Goal: Task Accomplishment & Management: Use online tool/utility

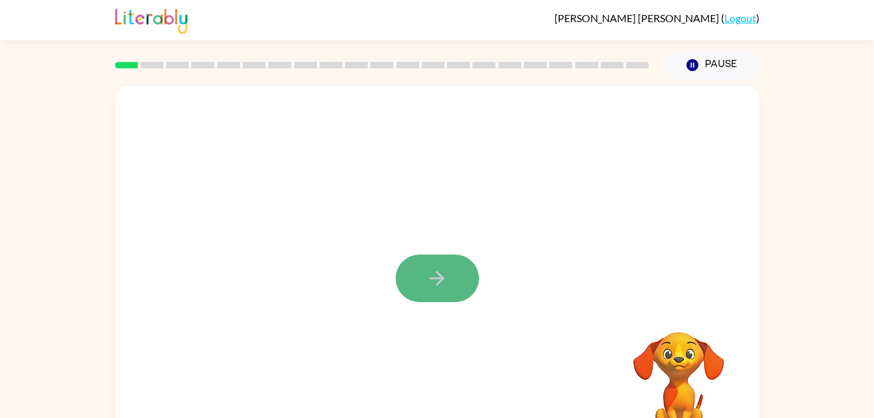
click at [458, 271] on button "button" at bounding box center [436, 277] width 83 height 47
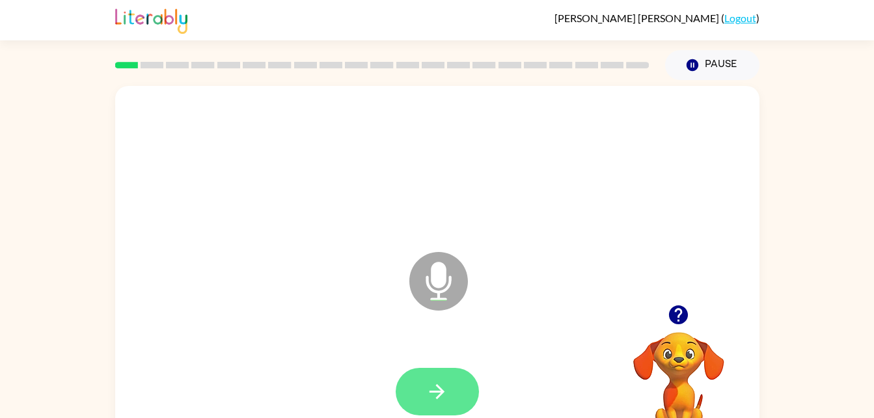
click at [436, 378] on button "button" at bounding box center [436, 391] width 83 height 47
click at [438, 398] on icon "button" at bounding box center [436, 391] width 23 height 23
click at [438, 381] on icon "button" at bounding box center [436, 391] width 23 height 23
click at [457, 391] on button "button" at bounding box center [436, 391] width 83 height 47
click at [451, 377] on button "button" at bounding box center [436, 391] width 83 height 47
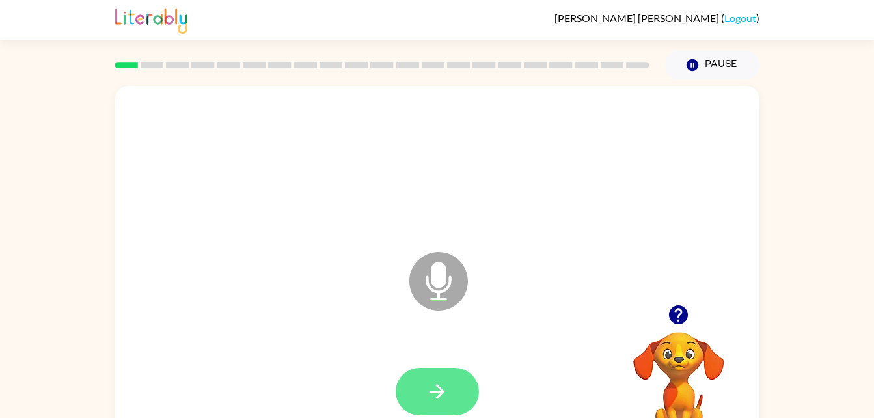
click at [446, 391] on icon "button" at bounding box center [436, 391] width 23 height 23
click at [445, 394] on icon "button" at bounding box center [436, 391] width 23 height 23
click at [437, 371] on button "button" at bounding box center [436, 391] width 83 height 47
click at [433, 386] on icon "button" at bounding box center [436, 391] width 23 height 23
click at [432, 405] on button "button" at bounding box center [436, 391] width 83 height 47
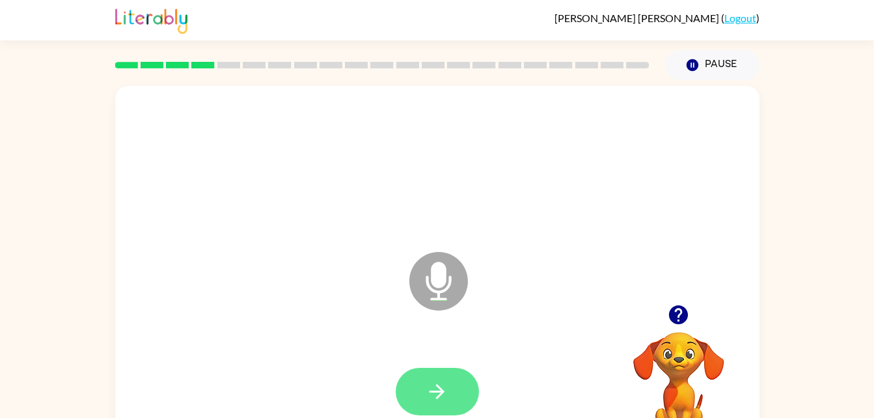
click at [433, 414] on button "button" at bounding box center [436, 391] width 83 height 47
click at [441, 403] on button "button" at bounding box center [436, 391] width 83 height 47
click at [423, 380] on button "button" at bounding box center [436, 391] width 83 height 47
click at [457, 375] on button "button" at bounding box center [436, 391] width 83 height 47
click at [436, 407] on button "button" at bounding box center [436, 391] width 83 height 47
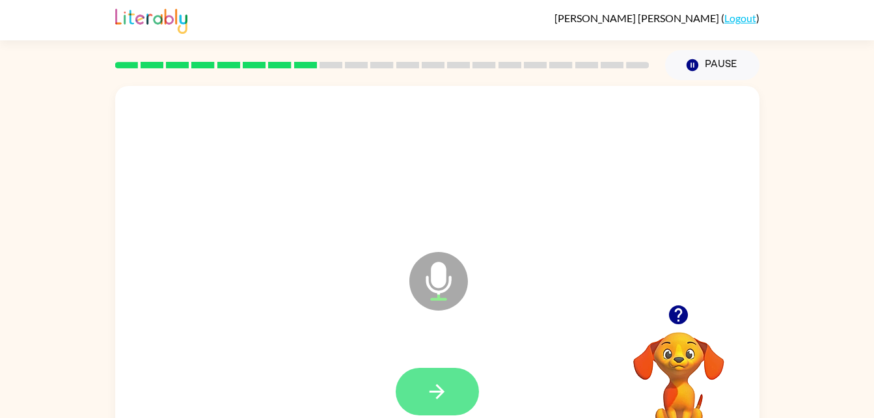
click at [431, 414] on button "button" at bounding box center [436, 391] width 83 height 47
click at [425, 369] on button "button" at bounding box center [436, 391] width 83 height 47
click at [416, 387] on button "button" at bounding box center [436, 391] width 83 height 47
click at [424, 403] on button "button" at bounding box center [436, 391] width 83 height 47
click at [451, 384] on button "button" at bounding box center [436, 391] width 83 height 47
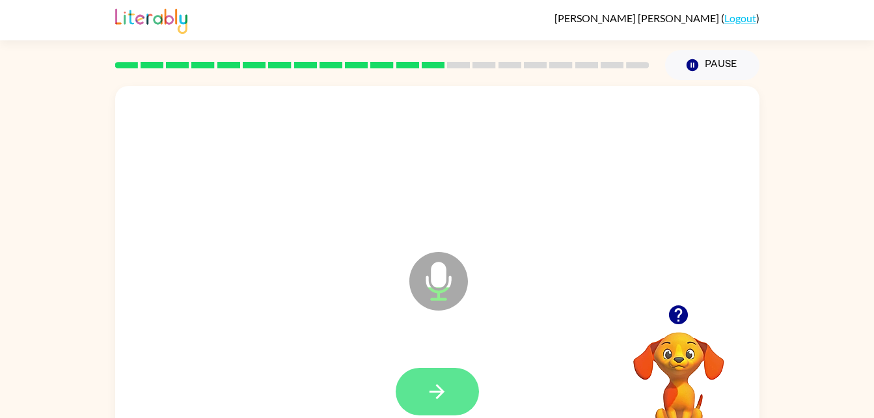
click at [449, 386] on button "button" at bounding box center [436, 391] width 83 height 47
click at [435, 395] on icon "button" at bounding box center [436, 391] width 23 height 23
click at [425, 389] on icon "button" at bounding box center [436, 391] width 23 height 23
click at [449, 392] on button "button" at bounding box center [436, 391] width 83 height 47
click at [455, 379] on button "button" at bounding box center [436, 391] width 83 height 47
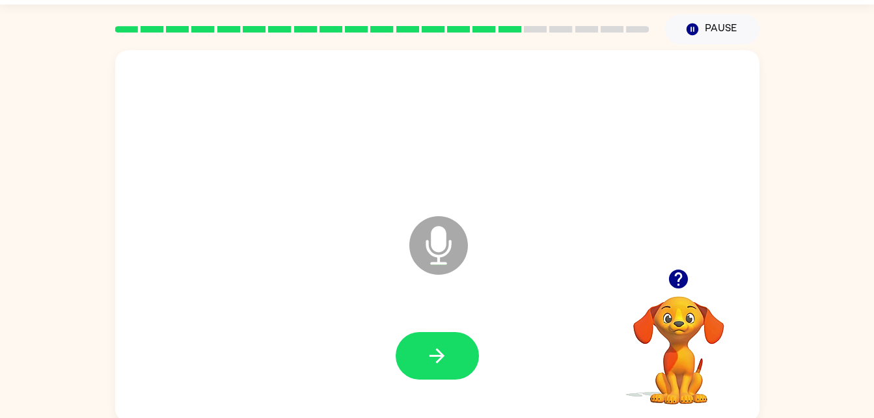
scroll to position [40, 0]
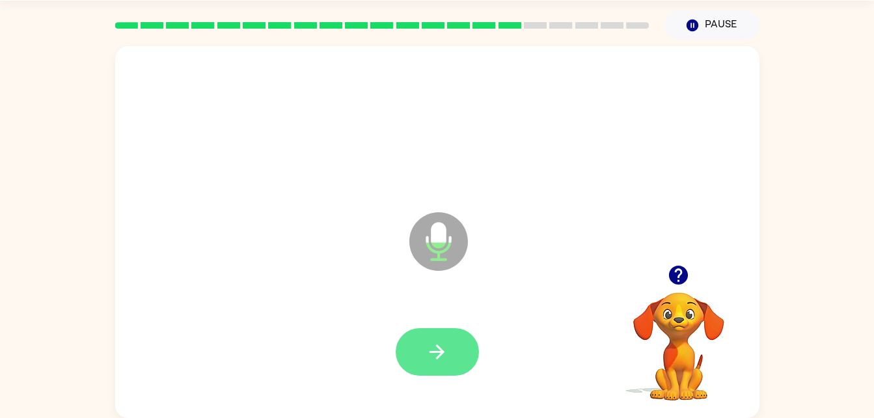
click at [453, 342] on button "button" at bounding box center [436, 351] width 83 height 47
click at [462, 336] on button "button" at bounding box center [436, 351] width 83 height 47
click at [438, 369] on button "button" at bounding box center [436, 351] width 83 height 47
click at [422, 361] on button "button" at bounding box center [436, 351] width 83 height 47
click at [461, 340] on button "button" at bounding box center [436, 351] width 83 height 47
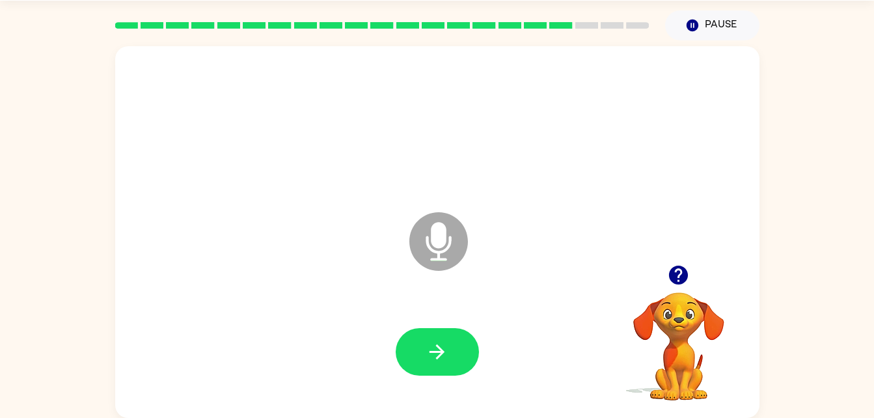
click at [471, 373] on div at bounding box center [436, 351] width 83 height 47
click at [457, 353] on button "button" at bounding box center [436, 351] width 83 height 47
click at [445, 347] on icon "button" at bounding box center [436, 351] width 23 height 23
click at [452, 369] on button "button" at bounding box center [436, 351] width 83 height 47
click at [455, 360] on button "button" at bounding box center [436, 351] width 83 height 47
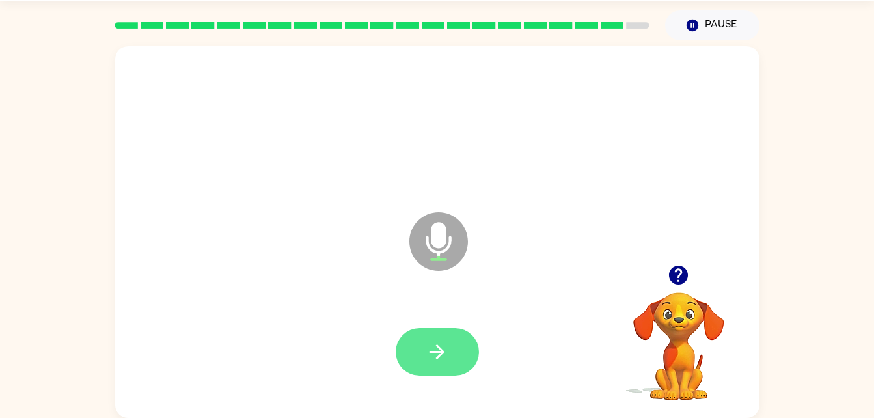
click at [429, 360] on icon "button" at bounding box center [436, 351] width 23 height 23
click at [450, 351] on button "button" at bounding box center [436, 351] width 83 height 47
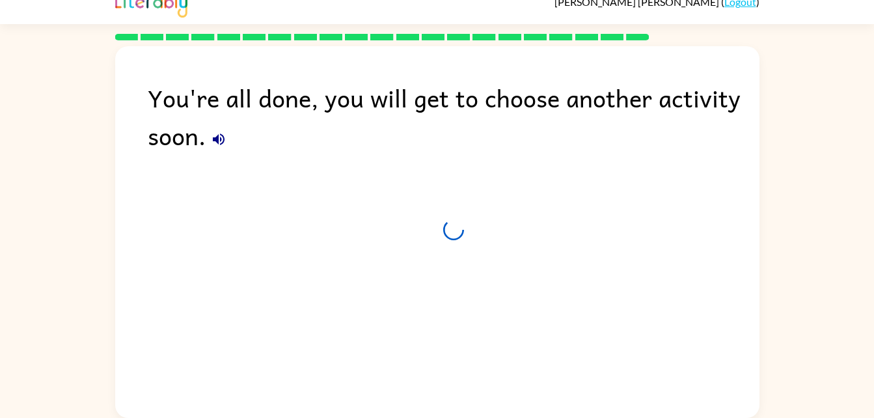
scroll to position [16, 0]
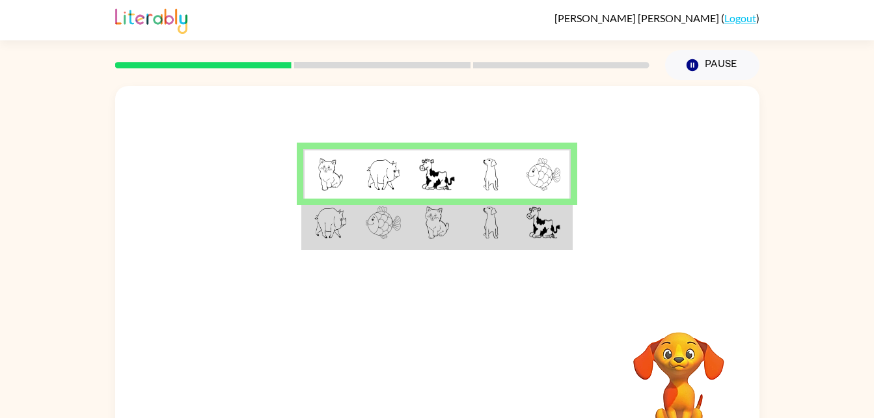
scroll to position [40, 0]
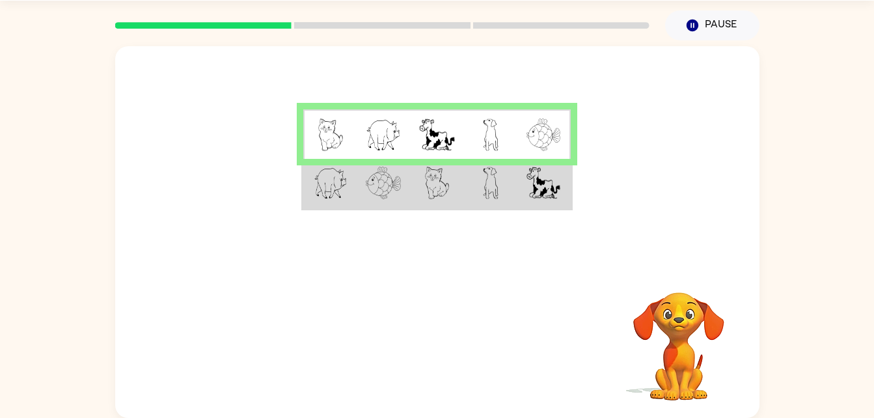
click at [494, 181] on img at bounding box center [491, 183] width 16 height 33
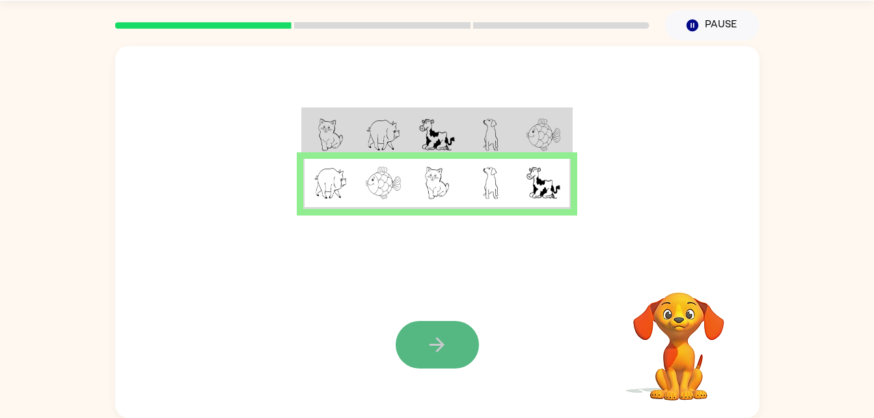
click at [397, 355] on button "button" at bounding box center [436, 344] width 83 height 47
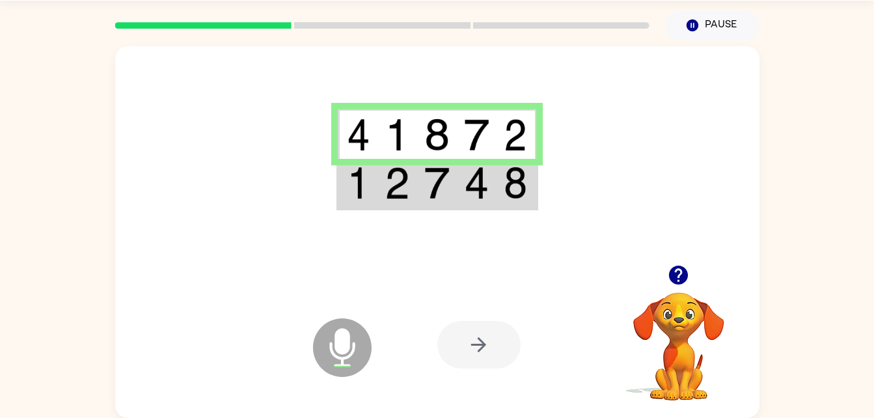
click at [472, 178] on img at bounding box center [476, 183] width 25 height 33
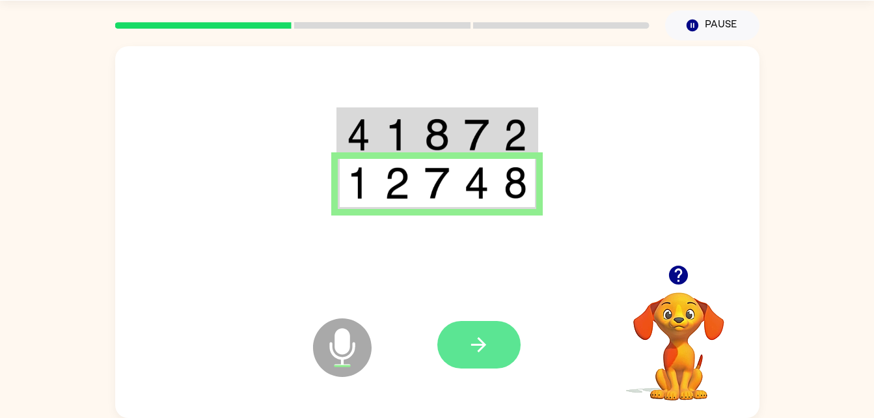
click at [464, 340] on button "button" at bounding box center [478, 344] width 83 height 47
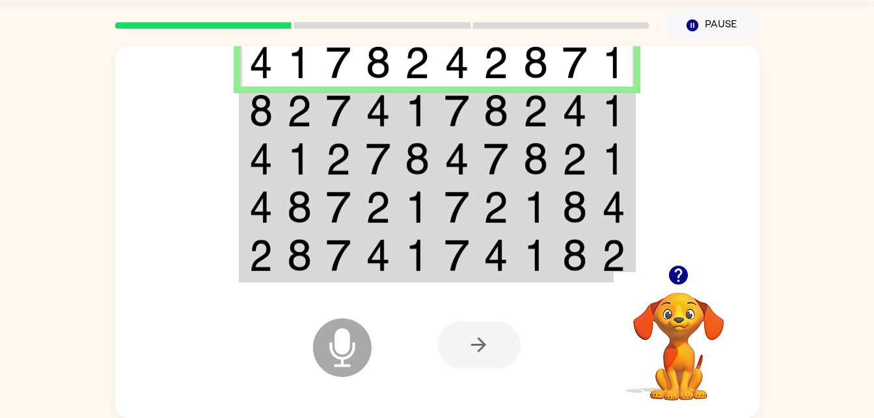
click at [503, 337] on div at bounding box center [478, 344] width 83 height 47
click at [484, 343] on div at bounding box center [478, 344] width 83 height 47
click at [495, 334] on div at bounding box center [478, 344] width 83 height 47
click at [589, 118] on td at bounding box center [575, 111] width 40 height 48
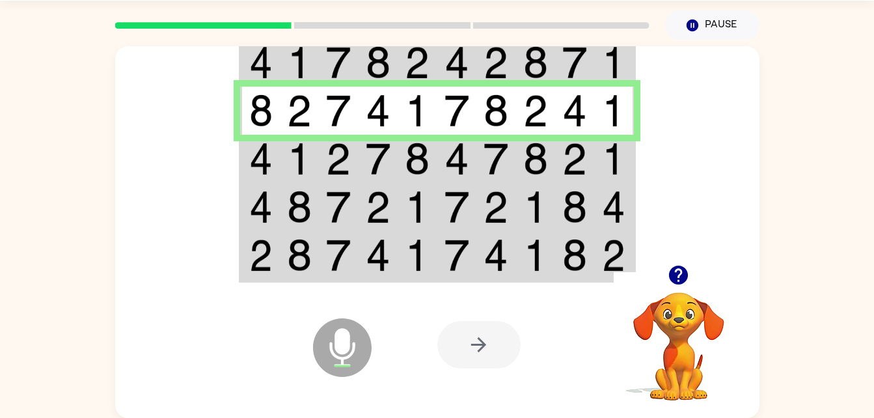
click at [405, 155] on img at bounding box center [417, 158] width 25 height 33
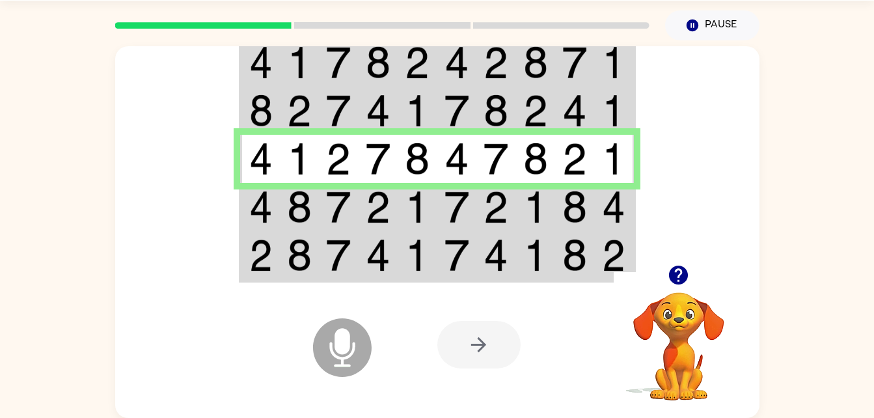
click at [442, 206] on td at bounding box center [457, 207] width 40 height 48
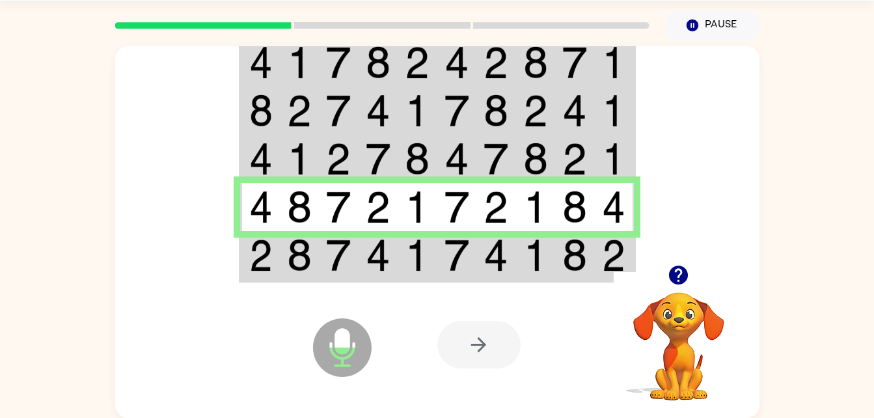
click at [560, 255] on td at bounding box center [575, 256] width 40 height 50
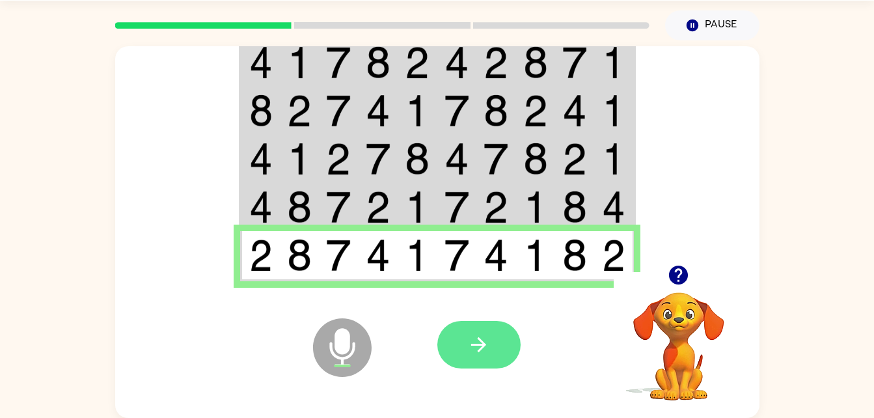
click at [481, 336] on icon "button" at bounding box center [478, 344] width 23 height 23
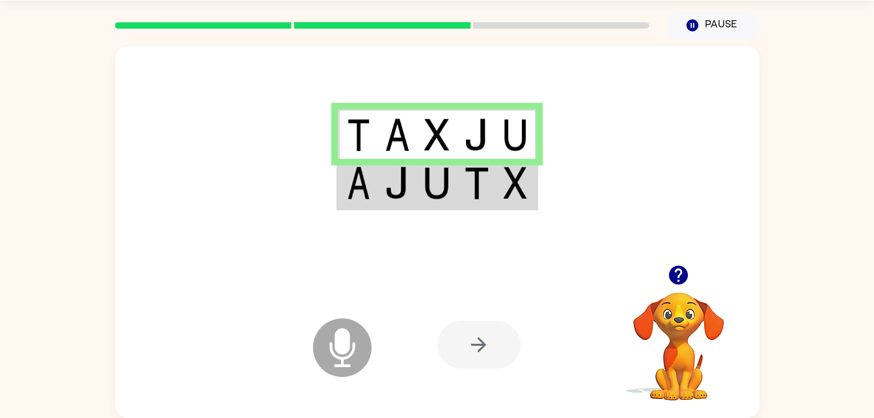
click at [451, 191] on td at bounding box center [437, 184] width 40 height 50
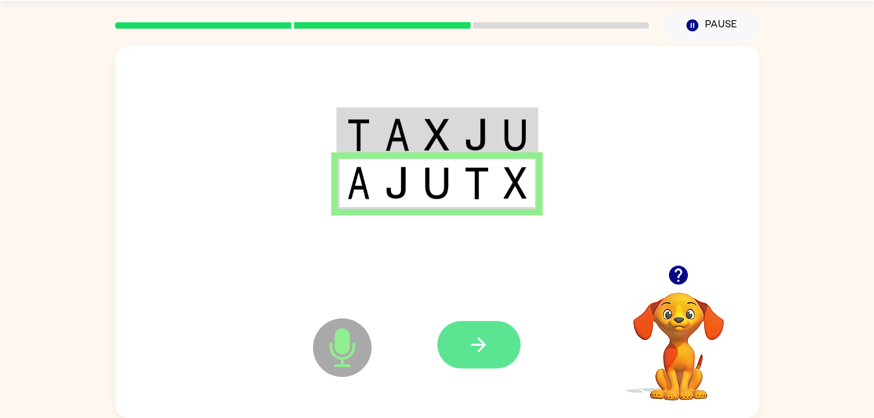
click at [472, 356] on icon "button" at bounding box center [478, 344] width 23 height 23
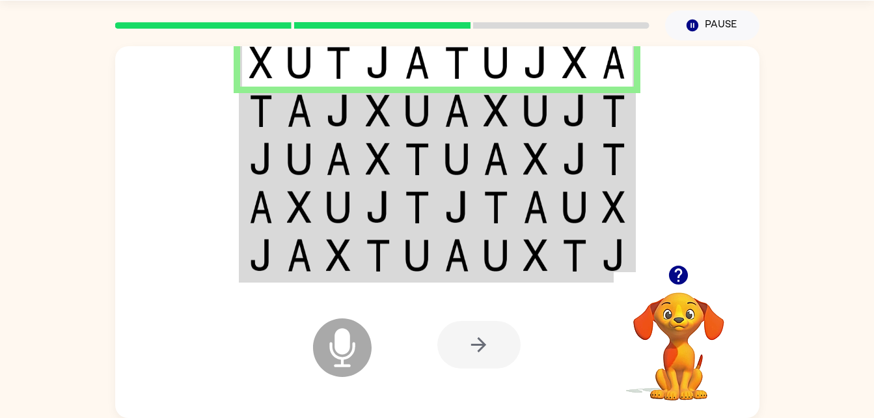
click at [422, 109] on img at bounding box center [417, 110] width 25 height 33
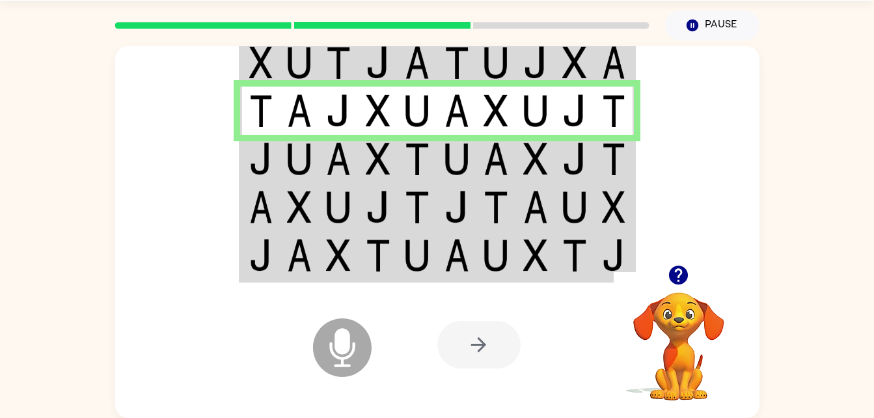
click at [261, 55] on img at bounding box center [260, 62] width 23 height 33
click at [263, 59] on img at bounding box center [260, 62] width 23 height 33
click at [274, 41] on div at bounding box center [382, 26] width 550 height 46
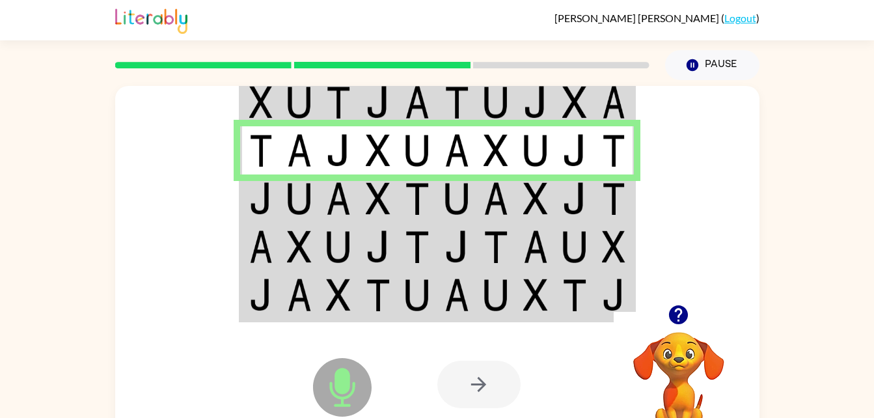
click at [442, 193] on td at bounding box center [457, 198] width 40 height 48
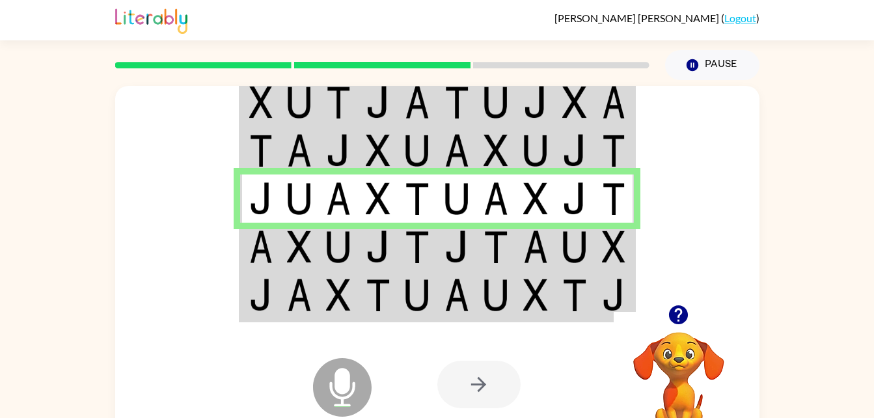
click at [314, 250] on td at bounding box center [300, 246] width 40 height 48
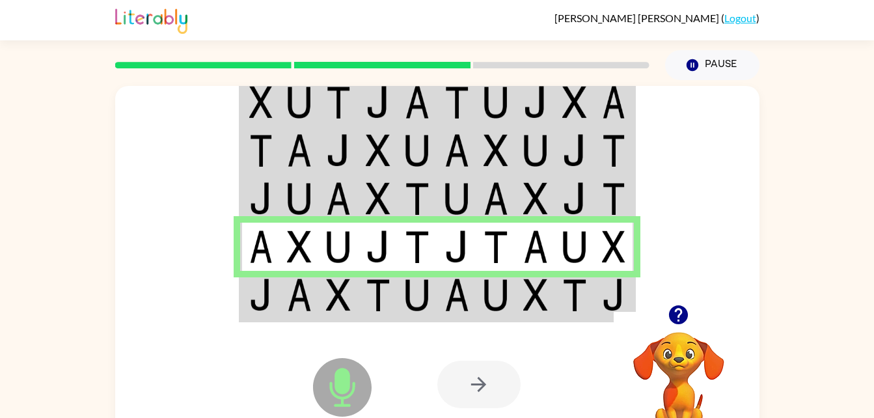
click at [377, 271] on td at bounding box center [378, 296] width 40 height 50
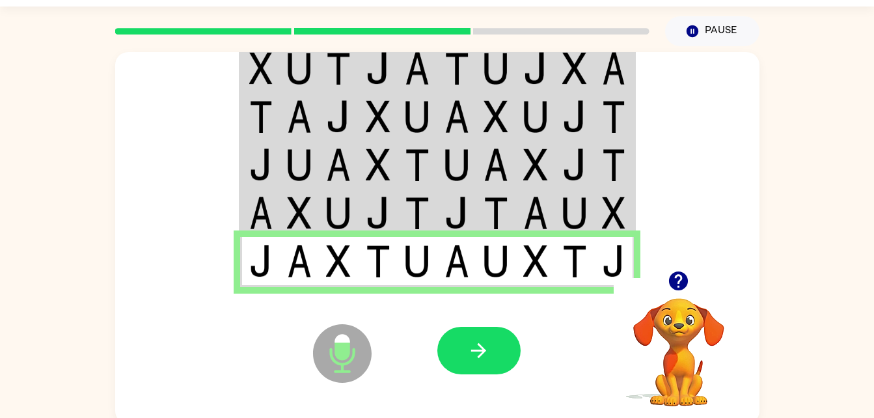
scroll to position [40, 0]
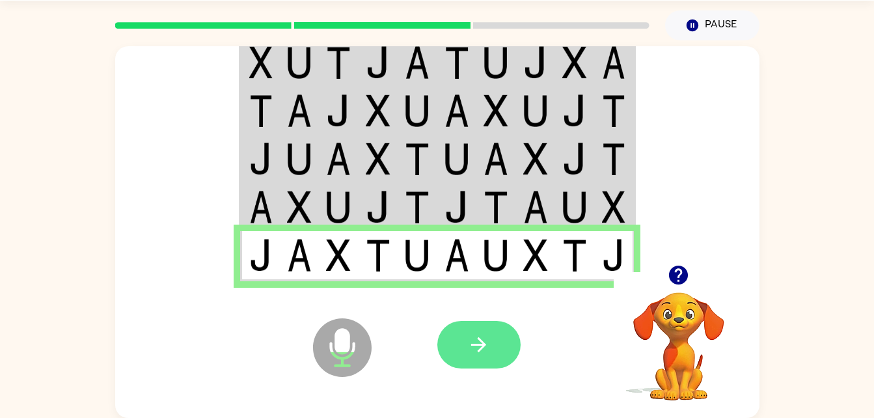
click at [490, 323] on button "button" at bounding box center [478, 344] width 83 height 47
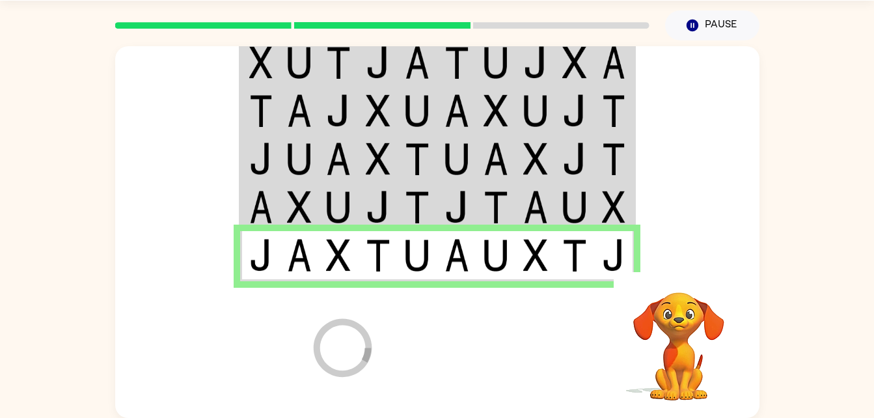
scroll to position [16, 0]
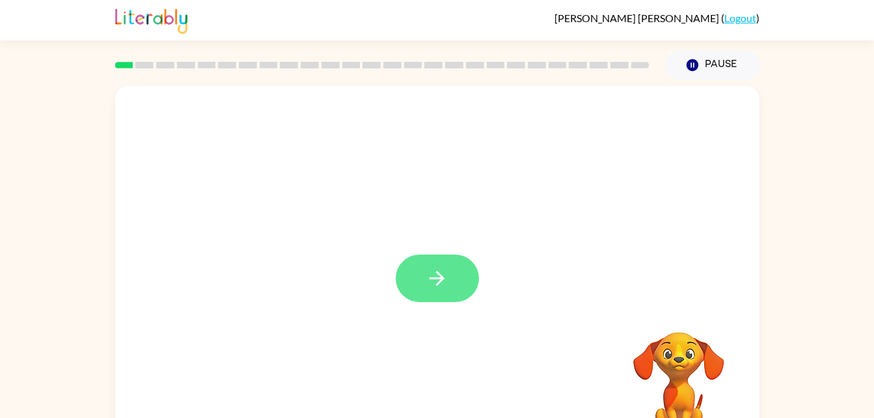
click at [448, 292] on button "button" at bounding box center [436, 277] width 83 height 47
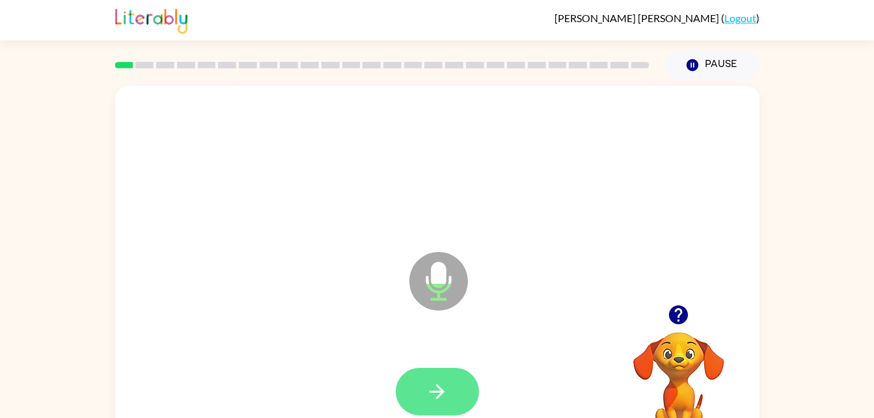
click at [453, 397] on button "button" at bounding box center [436, 391] width 83 height 47
click at [442, 394] on icon "button" at bounding box center [436, 391] width 23 height 23
click at [458, 390] on button "button" at bounding box center [436, 391] width 83 height 47
click at [437, 392] on icon "button" at bounding box center [436, 391] width 15 height 15
click at [438, 399] on icon "button" at bounding box center [436, 391] width 23 height 23
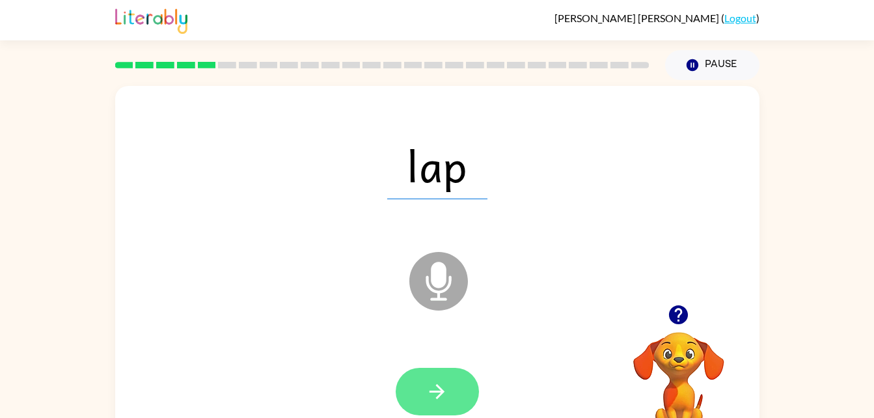
click at [440, 368] on button "button" at bounding box center [436, 391] width 83 height 47
click at [438, 403] on button "button" at bounding box center [436, 391] width 83 height 47
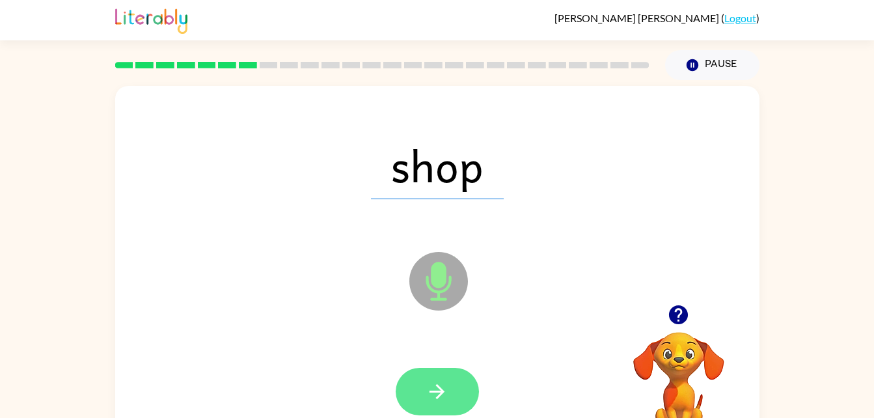
click at [440, 385] on icon "button" at bounding box center [436, 391] width 23 height 23
click at [444, 414] on button "button" at bounding box center [436, 391] width 83 height 47
click at [444, 380] on icon "button" at bounding box center [436, 391] width 23 height 23
click at [405, 382] on button "button" at bounding box center [436, 391] width 83 height 47
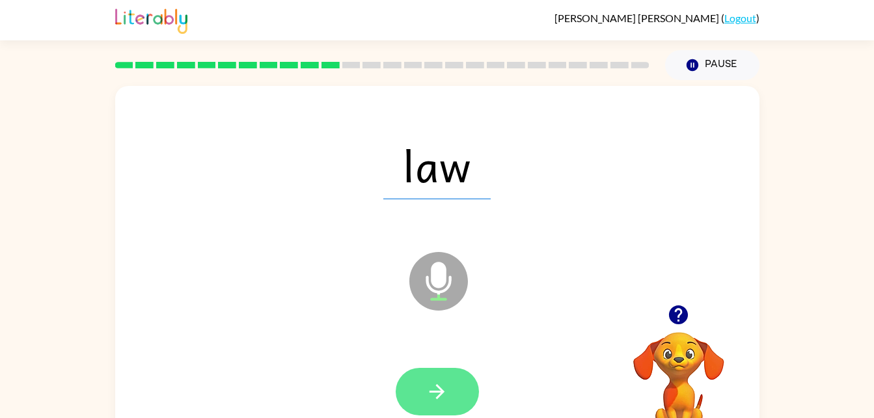
click at [455, 384] on button "button" at bounding box center [436, 391] width 83 height 47
click at [426, 391] on icon "button" at bounding box center [436, 391] width 23 height 23
click at [446, 368] on button "button" at bounding box center [436, 391] width 83 height 47
click at [427, 412] on button "button" at bounding box center [436, 391] width 83 height 47
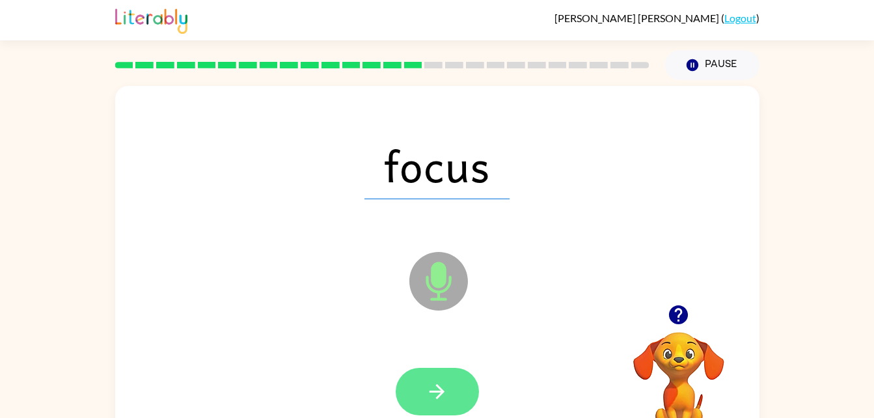
click at [463, 375] on button "button" at bounding box center [436, 391] width 83 height 47
click at [461, 384] on button "button" at bounding box center [436, 391] width 83 height 47
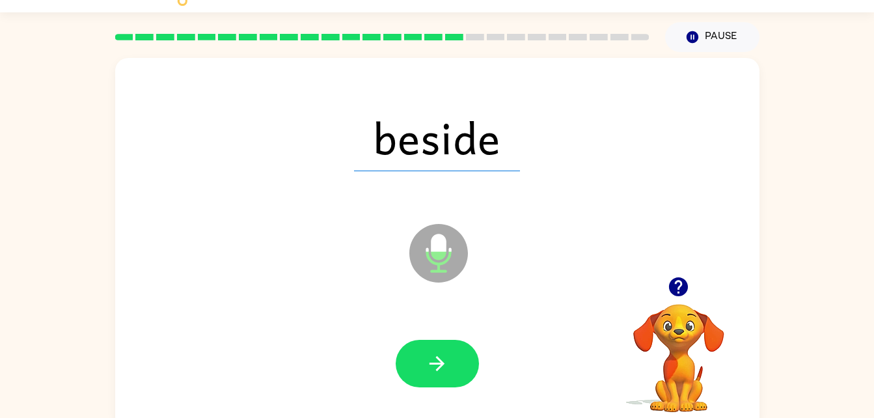
scroll to position [33, 0]
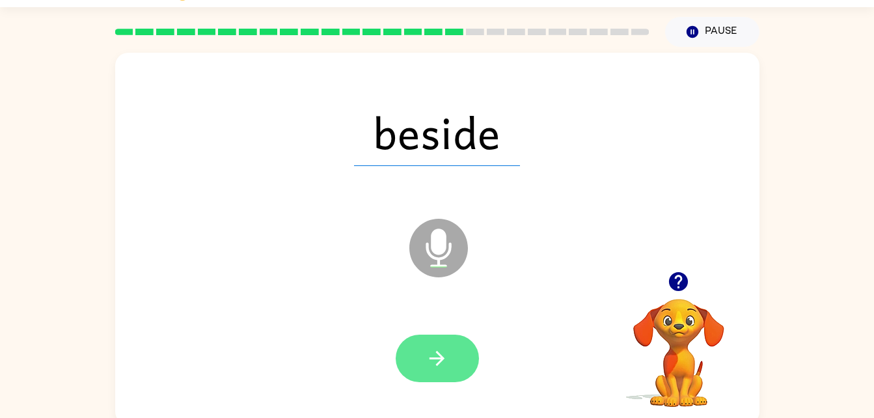
click at [441, 352] on icon "button" at bounding box center [436, 358] width 23 height 23
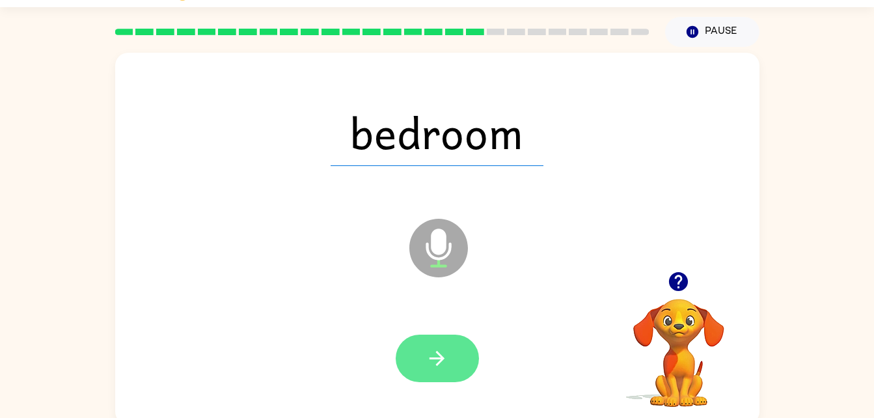
click at [444, 341] on button "button" at bounding box center [436, 357] width 83 height 47
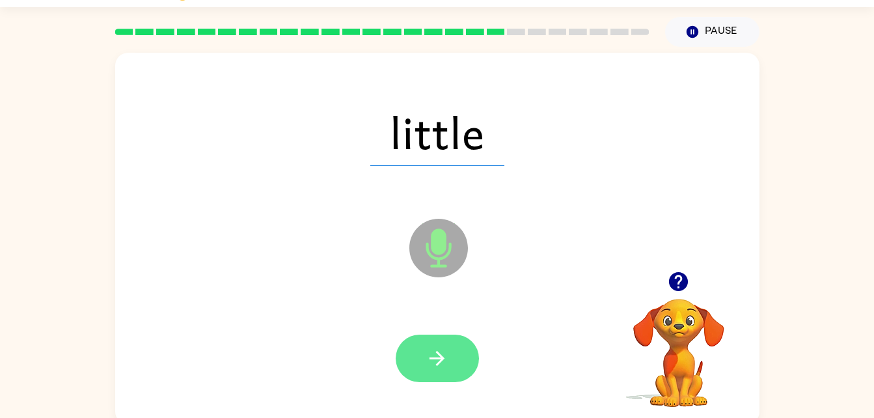
click at [436, 379] on button "button" at bounding box center [436, 357] width 83 height 47
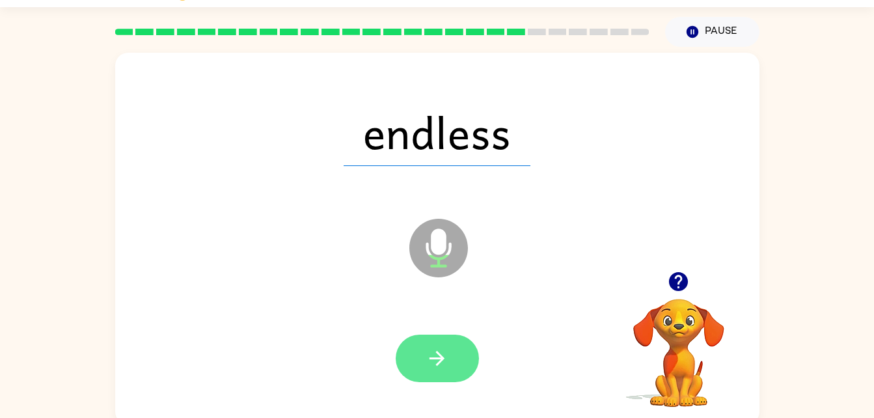
click at [462, 354] on button "button" at bounding box center [436, 357] width 83 height 47
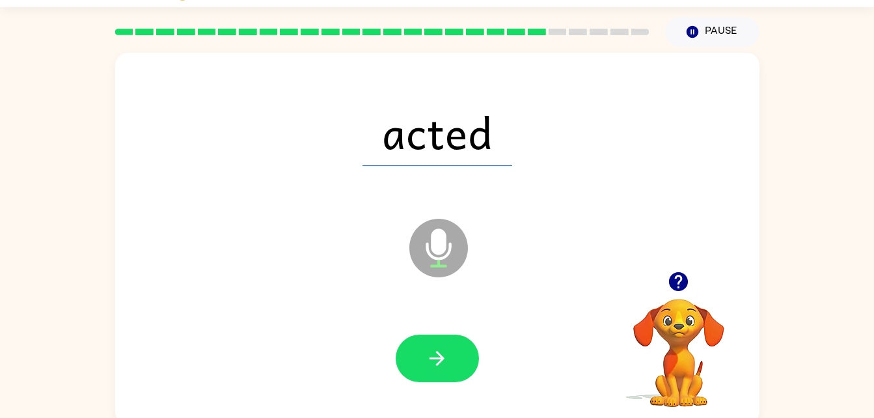
scroll to position [40, 0]
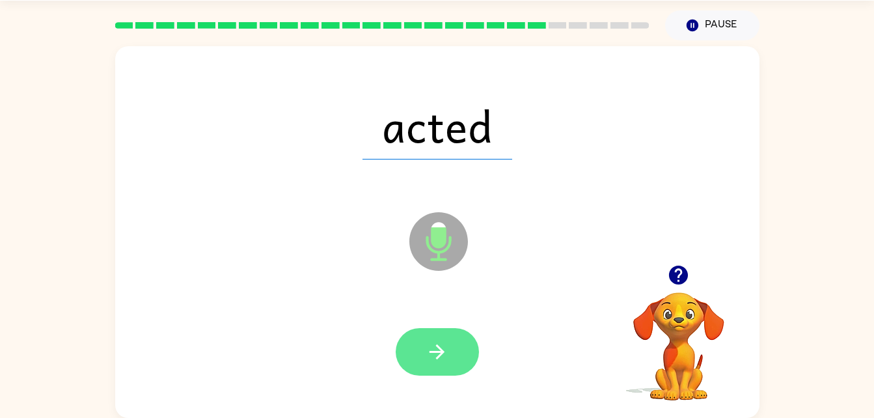
click at [423, 368] on button "button" at bounding box center [436, 351] width 83 height 47
click at [441, 349] on icon "button" at bounding box center [436, 351] width 15 height 15
click at [436, 360] on icon "button" at bounding box center [436, 351] width 23 height 23
click at [446, 355] on icon "button" at bounding box center [436, 351] width 23 height 23
click at [466, 335] on button "button" at bounding box center [436, 351] width 83 height 47
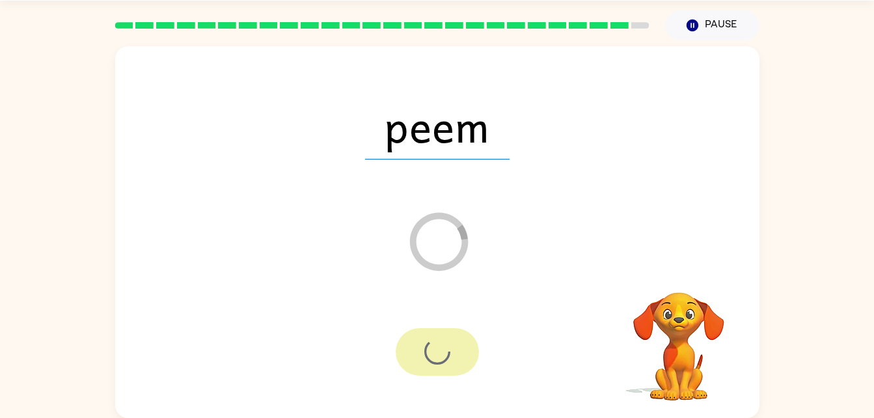
scroll to position [16, 0]
